Goal: Use online tool/utility: Utilize a website feature to perform a specific function

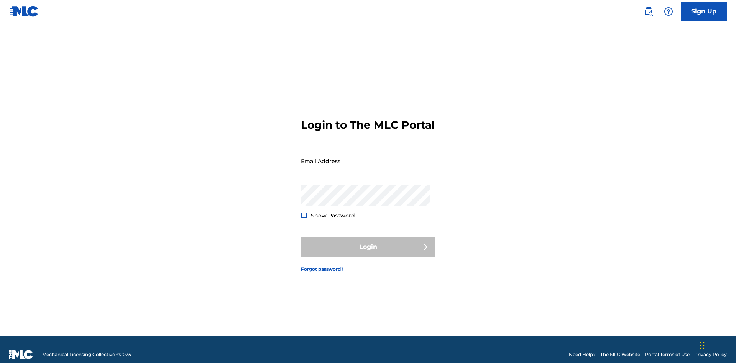
scroll to position [10, 0]
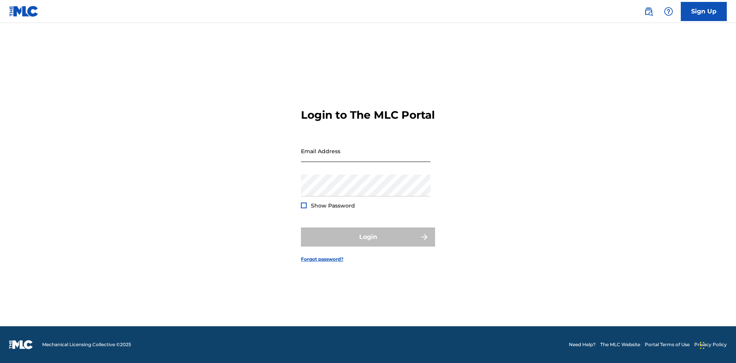
click at [366, 158] on input "Email Address" at bounding box center [366, 151] width 130 height 22
type input "[EMAIL_ADDRESS][DOMAIN_NAME]"
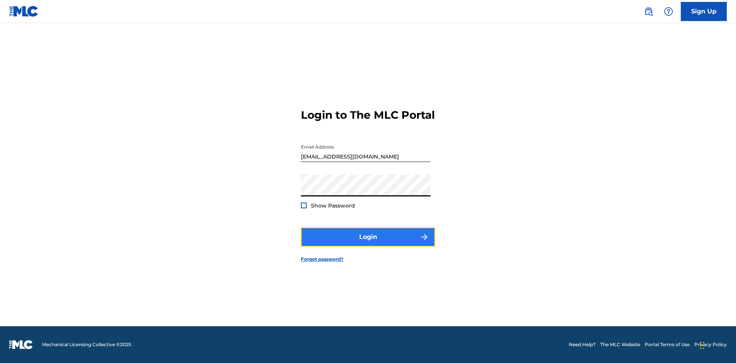
click at [368, 244] on button "Login" at bounding box center [368, 237] width 134 height 19
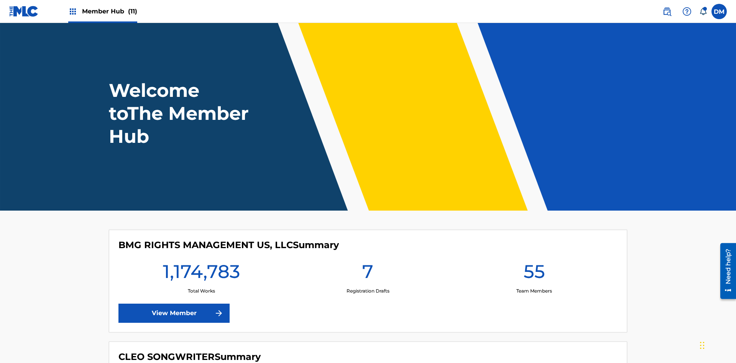
scroll to position [33, 0]
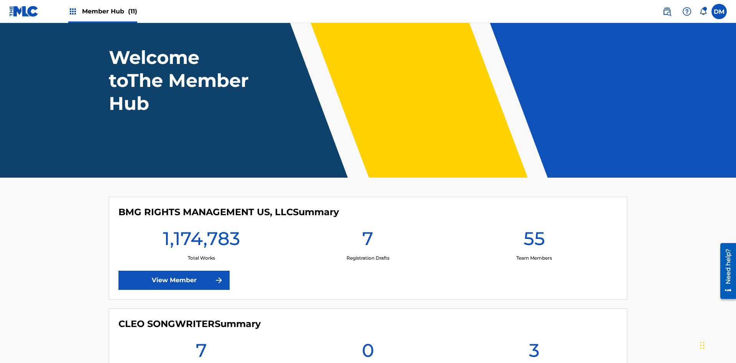
click at [109, 11] on span "Member Hub (11)" at bounding box center [109, 11] width 55 height 9
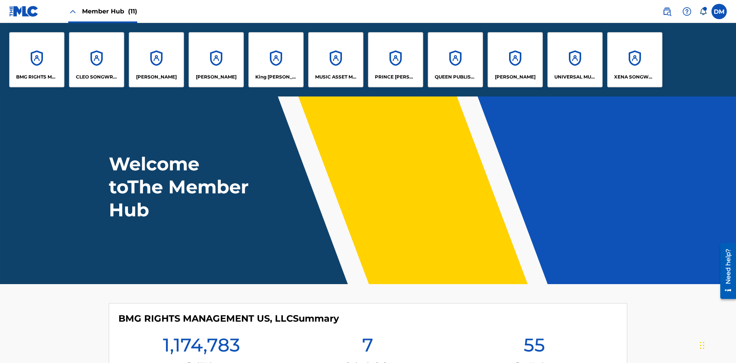
scroll to position [28, 0]
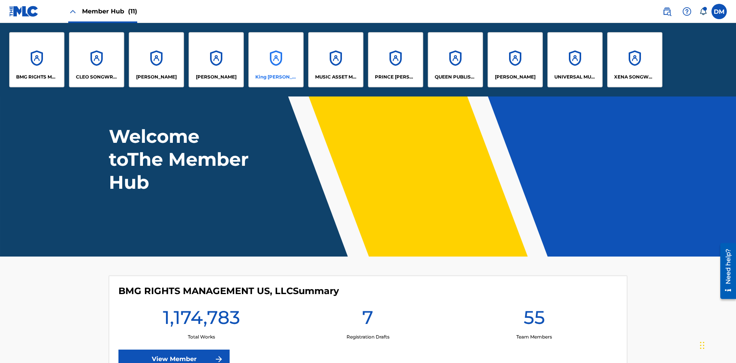
click at [276, 77] on p "King [PERSON_NAME]" at bounding box center [276, 77] width 42 height 7
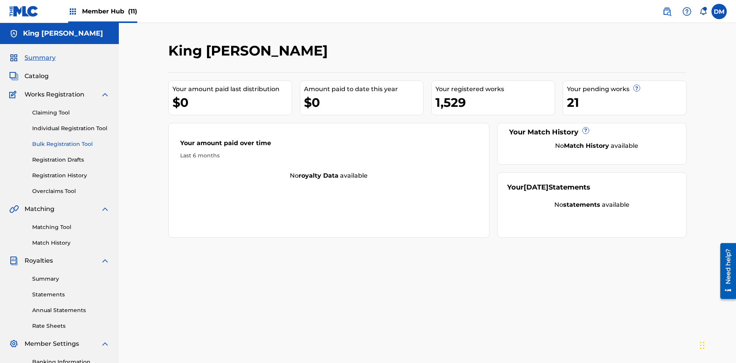
click at [71, 140] on link "Bulk Registration Tool" at bounding box center [70, 144] width 77 height 8
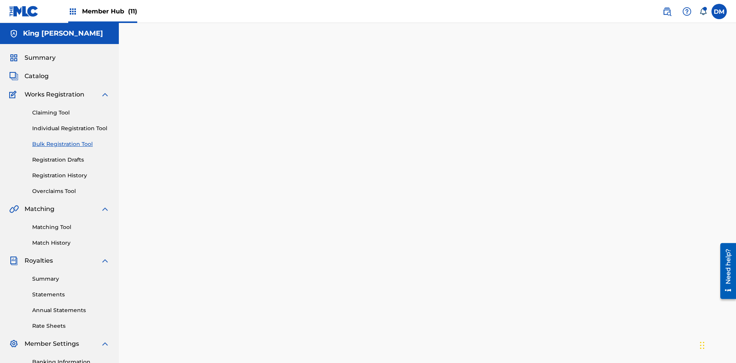
scroll to position [0, 168]
